Goal: Task Accomplishment & Management: Use online tool/utility

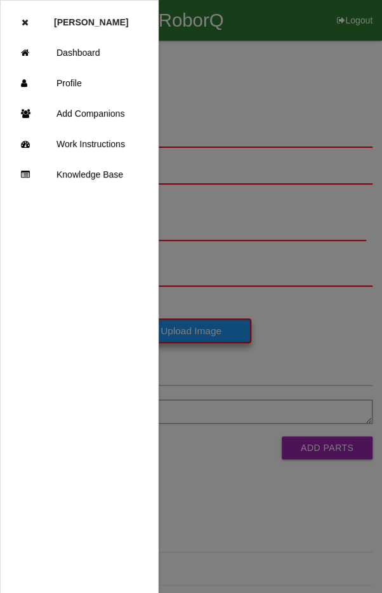
click at [65, 44] on link "Dashboard" at bounding box center [79, 52] width 157 height 30
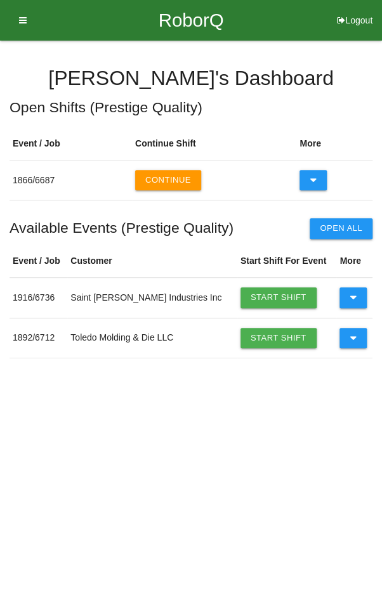
click at [350, 296] on icon at bounding box center [353, 297] width 7 height 20
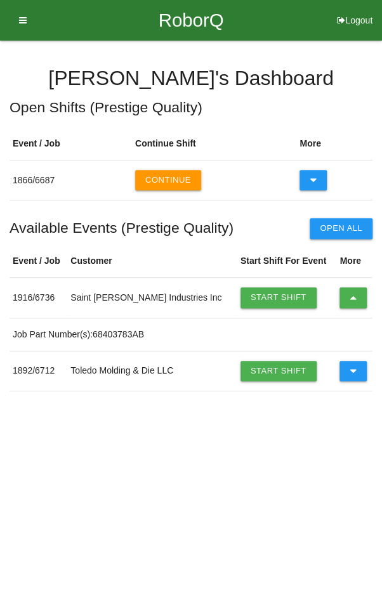
click at [351, 298] on button at bounding box center [352, 297] width 27 height 20
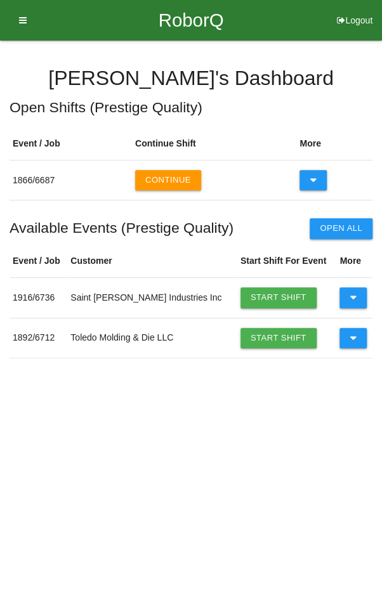
click at [351, 342] on button at bounding box center [352, 338] width 27 height 20
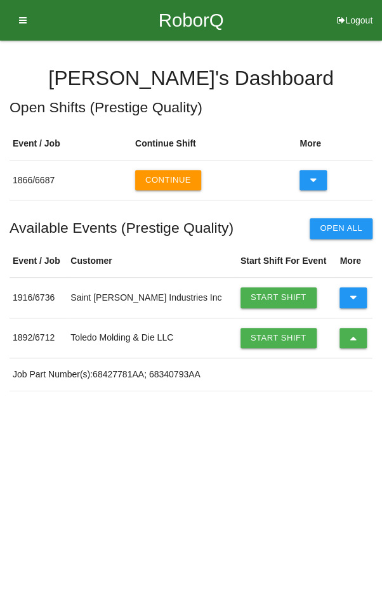
click at [258, 339] on link "Start Shift" at bounding box center [278, 338] width 76 height 20
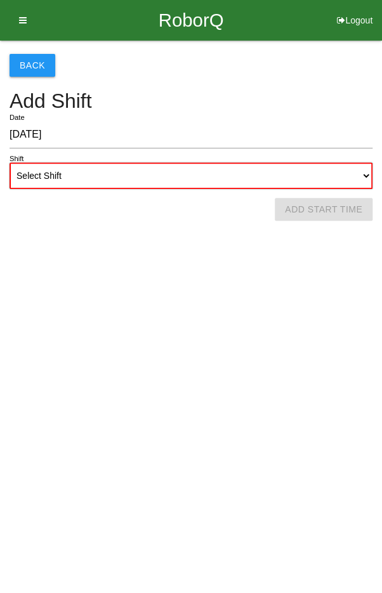
click at [76, 162] on select "Select Shift 1st Shift 2nd Shift 3rd Shift 4th Shift" at bounding box center [191, 175] width 363 height 27
select select "2"
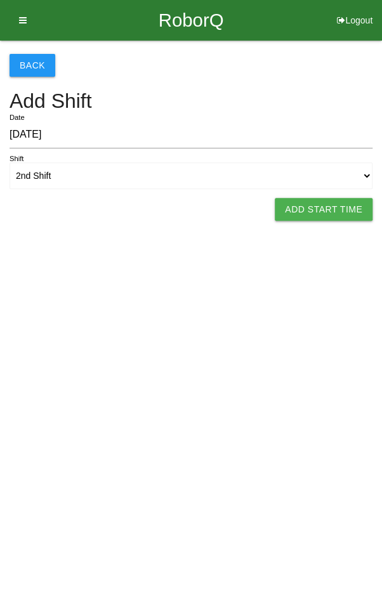
click at [342, 214] on button "Add Start Time" at bounding box center [324, 209] width 98 height 23
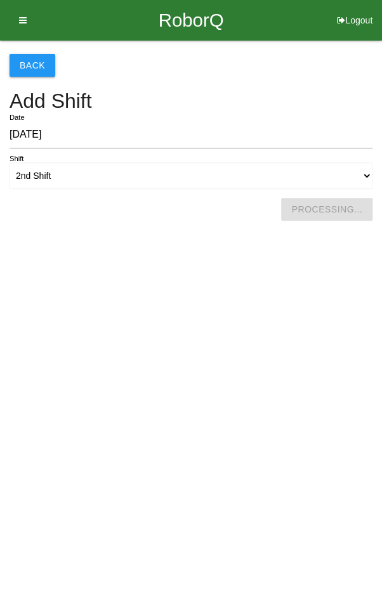
select select "5"
select select "27"
select select "2"
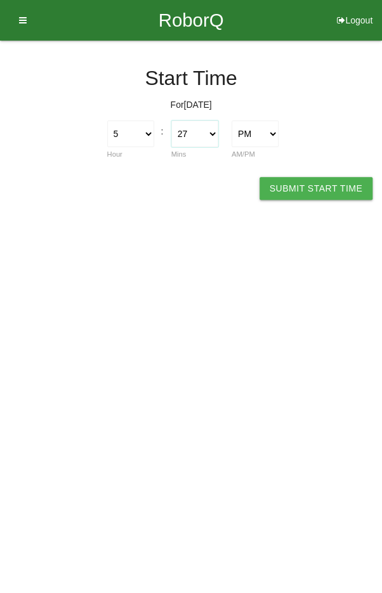
click at [205, 126] on select "00 01 02 03 04 05 06 07 08 09 10 11 12 13 14 15 16 17 18 19 20 21 22 23 24 25 2…" at bounding box center [194, 134] width 47 height 27
select select "30"
click at [326, 180] on button "Submit Start Time" at bounding box center [316, 188] width 113 height 23
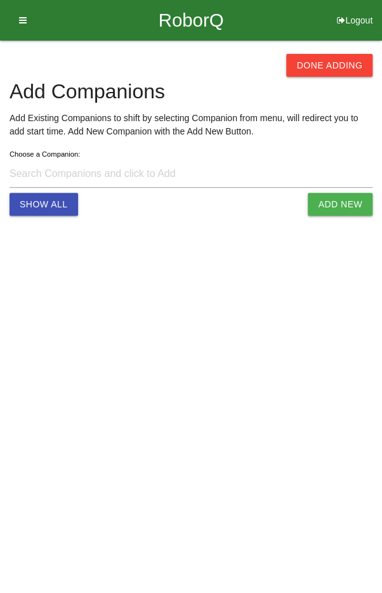
click at [348, 58] on button "Done Adding" at bounding box center [329, 65] width 86 height 23
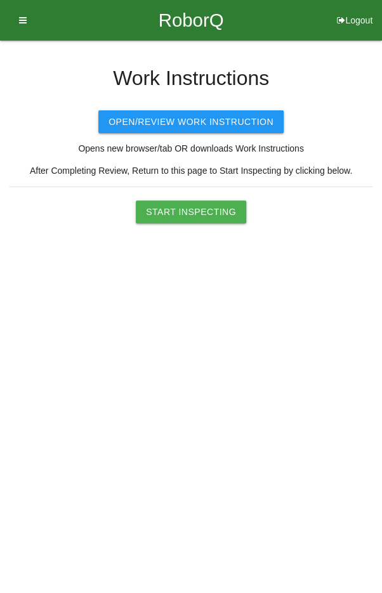
click at [208, 207] on button "Start Inspecting" at bounding box center [191, 212] width 110 height 23
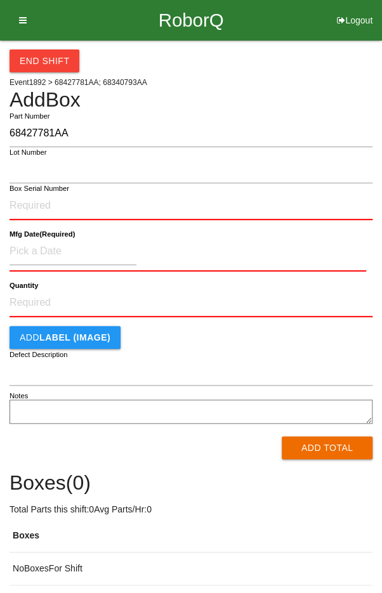
type input "68427781AA"
click at [97, 204] on input "Box Serial Number" at bounding box center [191, 206] width 363 height 28
type input "SDW10101132"
click at [36, 227] on form "68427781AA Part Number Lot Number SDW10101132 Box Serial Number Mfg Date (Requi…" at bounding box center [191, 289] width 363 height 339
click at [34, 237] on label "Mfg Date (Required)" at bounding box center [42, 234] width 65 height 11
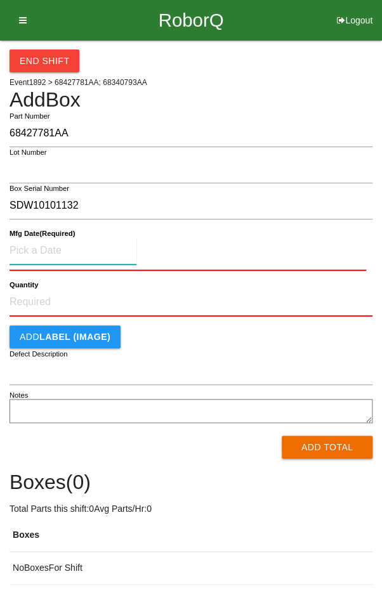
click at [41, 253] on input at bounding box center [73, 250] width 127 height 27
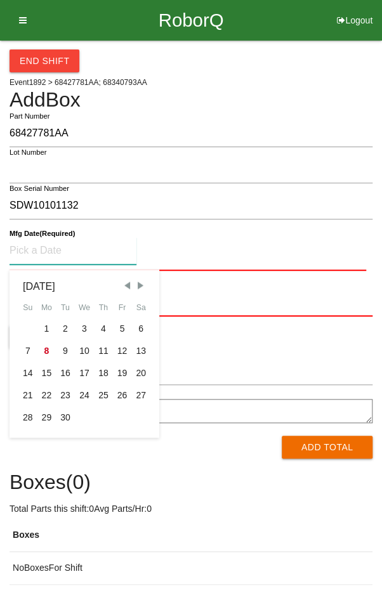
click at [128, 280] on span "Previous Month" at bounding box center [126, 285] width 11 height 11
click at [122, 284] on span "Previous Month" at bounding box center [126, 285] width 11 height 11
click at [124, 286] on span "Previous Month" at bounding box center [126, 285] width 11 height 11
click at [27, 320] on div "1" at bounding box center [27, 329] width 19 height 22
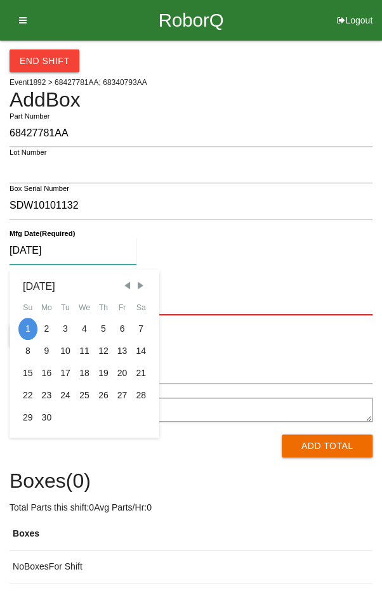
type input "[DATE]"
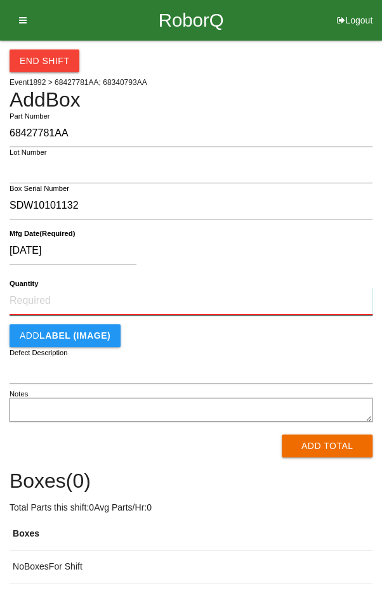
click at [168, 296] on input "Quantity" at bounding box center [191, 301] width 363 height 28
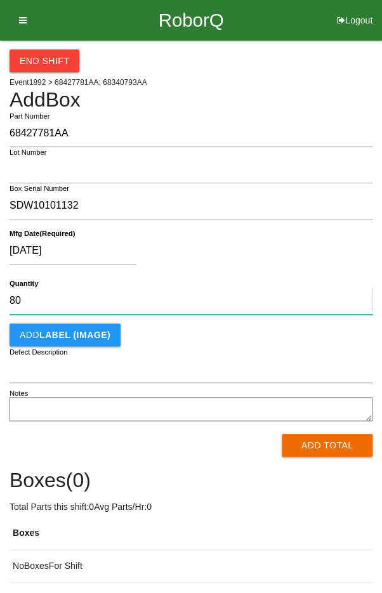
type input "80"
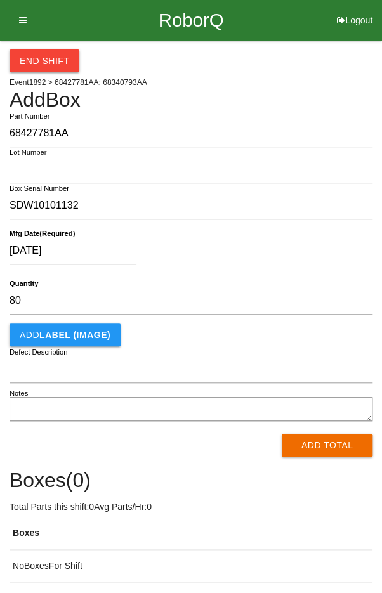
click at [289, 254] on div "[DATE]" at bounding box center [188, 253] width 357 height 32
click at [341, 440] on button "Add Total" at bounding box center [327, 445] width 91 height 23
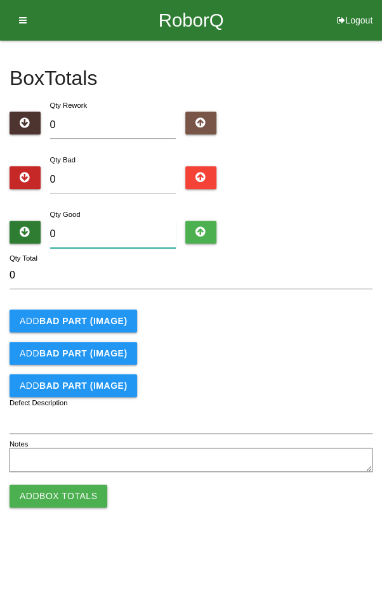
click at [84, 230] on input "0" at bounding box center [113, 234] width 126 height 27
type input "8"
type input "80"
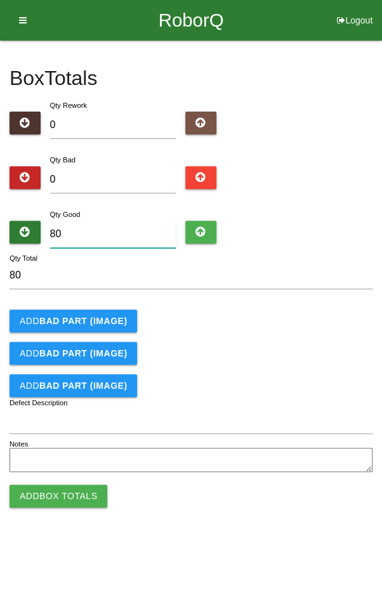
type input "80"
click at [331, 320] on div "Add BAD PART (IMAGE)" at bounding box center [191, 321] width 363 height 23
click at [55, 492] on button "Add Box Totals" at bounding box center [59, 496] width 98 height 23
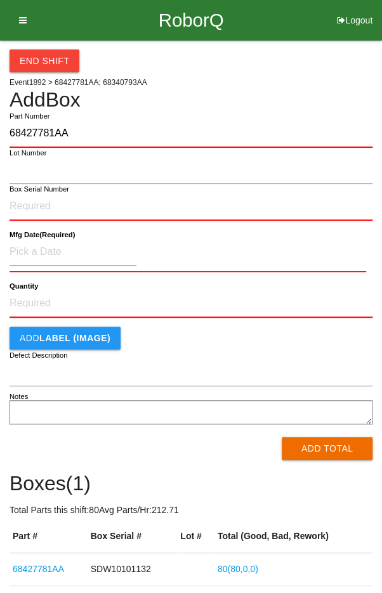
type input "68427781AA"
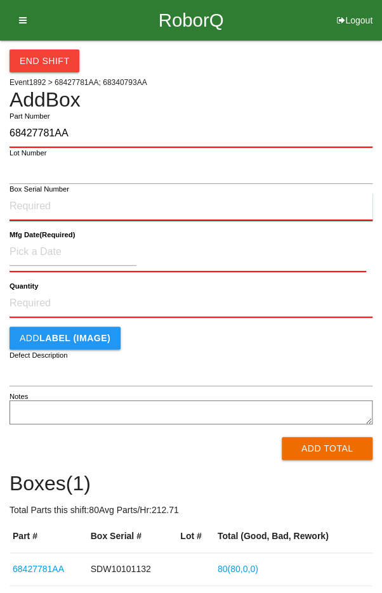
click at [30, 201] on input "Box Serial Number" at bounding box center [191, 207] width 363 height 28
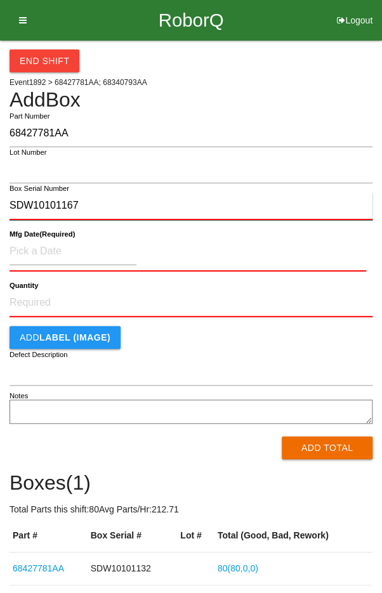
type input "SDW10101167"
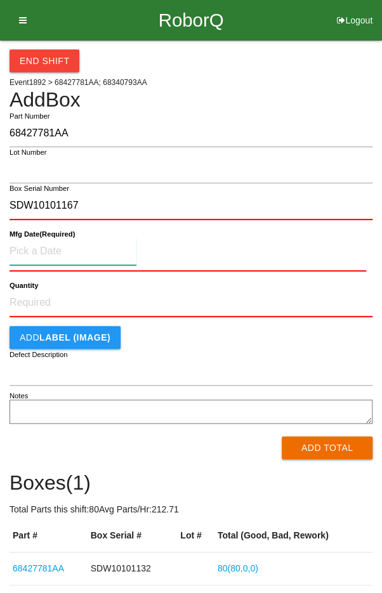
click at [41, 247] on input at bounding box center [73, 251] width 127 height 27
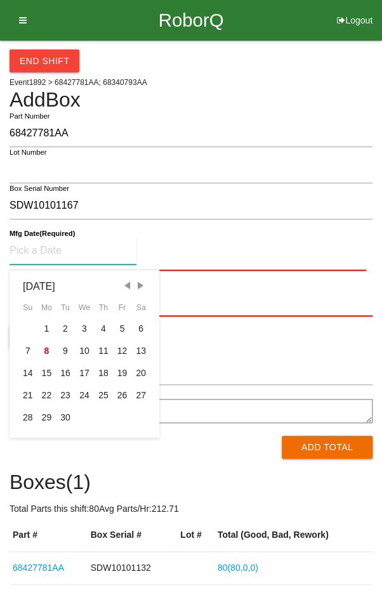
click at [124, 280] on span "Previous Month" at bounding box center [126, 285] width 11 height 11
click at [121, 285] on span "Previous Month" at bounding box center [126, 285] width 11 height 11
click at [124, 285] on span "Previous Month" at bounding box center [126, 285] width 11 height 11
click at [102, 324] on div "5" at bounding box center [103, 329] width 19 height 22
type input "[DATE]"
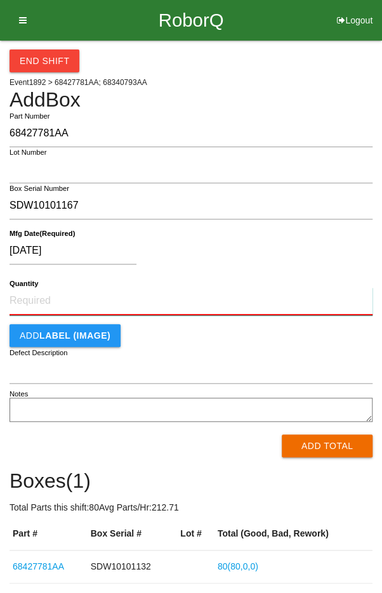
click at [198, 305] on input "Quantity" at bounding box center [191, 301] width 363 height 28
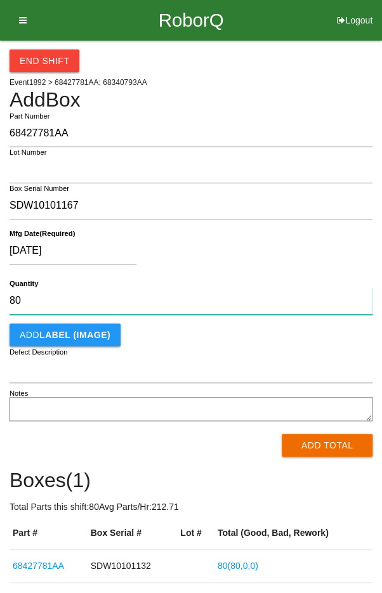
type input "80"
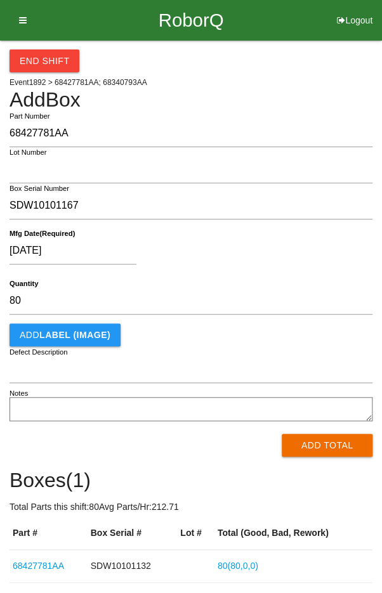
click at [309, 253] on div "[DATE]" at bounding box center [188, 253] width 357 height 32
click at [339, 444] on button "Add Total" at bounding box center [327, 445] width 91 height 23
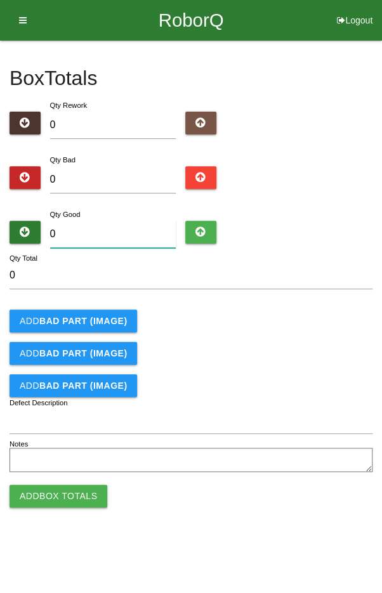
click at [88, 228] on input "0" at bounding box center [113, 234] width 126 height 27
type input "8"
type input "80"
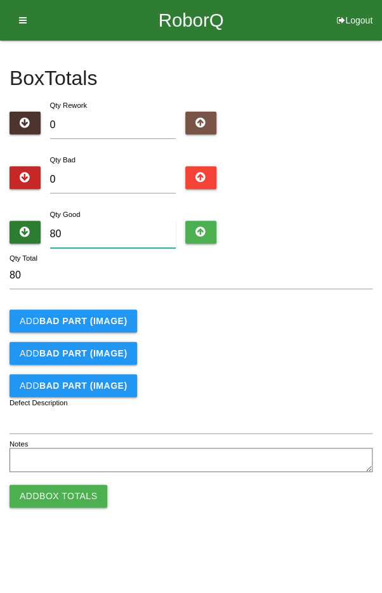
type input "80"
click at [317, 316] on div "Add BAD PART (IMAGE)" at bounding box center [191, 321] width 363 height 23
click at [44, 503] on button "Add Box Totals" at bounding box center [59, 496] width 98 height 23
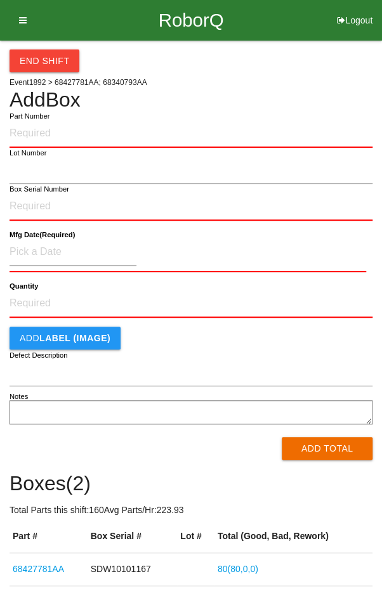
click at [65, 128] on input "Part Number" at bounding box center [191, 134] width 363 height 28
type input "68340793AA"
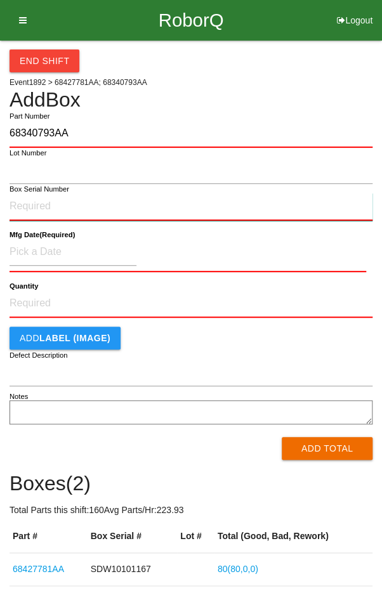
click at [106, 200] on input "Box Serial Number" at bounding box center [191, 207] width 363 height 28
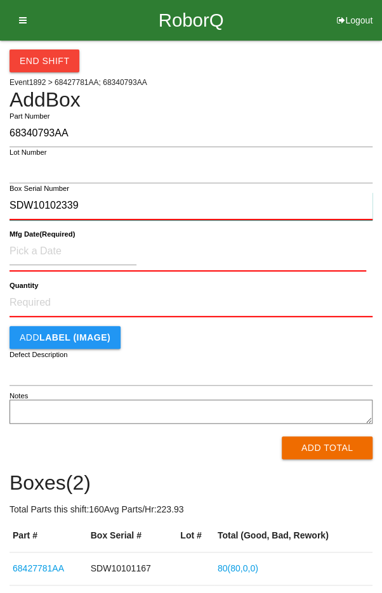
type input "SDW10102339"
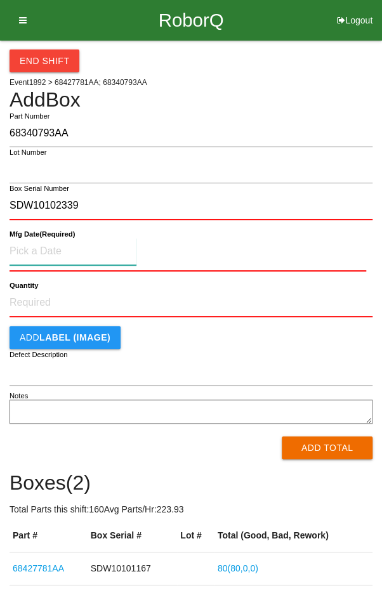
click at [43, 245] on input at bounding box center [73, 251] width 127 height 27
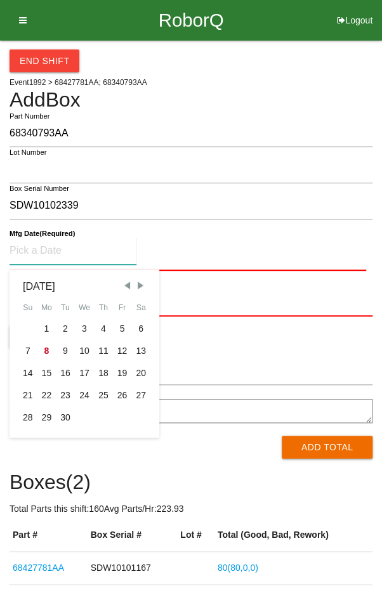
click at [84, 327] on div "3" at bounding box center [84, 329] width 19 height 22
type input "[DATE]"
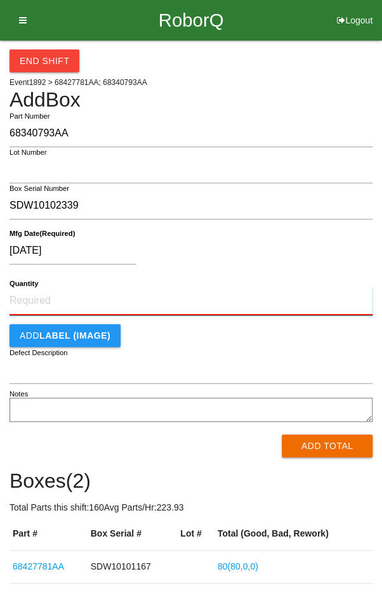
click at [209, 304] on input "Quantity" at bounding box center [191, 301] width 363 height 28
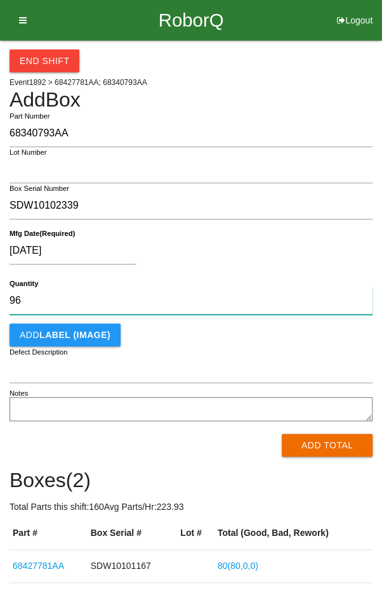
type input "96"
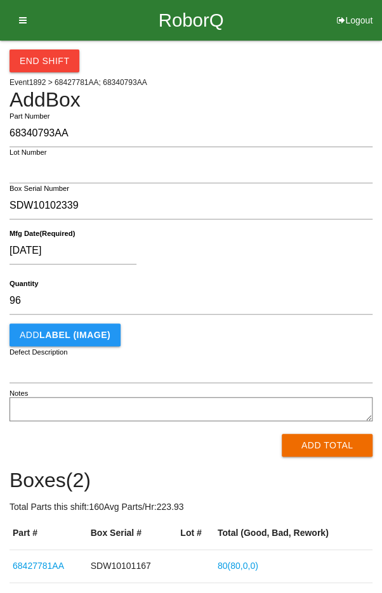
click at [312, 254] on div "[DATE]" at bounding box center [188, 253] width 357 height 32
click at [348, 456] on button "Add Total" at bounding box center [327, 445] width 91 height 23
